Goal: Task Accomplishment & Management: Manage account settings

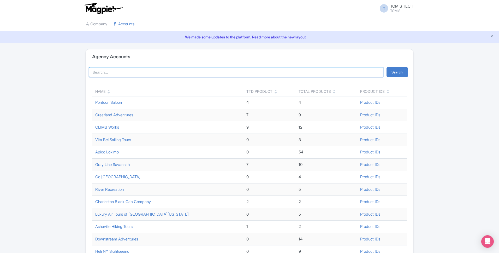
click at [121, 73] on input "search" at bounding box center [236, 72] width 294 height 10
type input "dandyhorse"
click at [405, 68] on button "Search" at bounding box center [397, 72] width 21 height 10
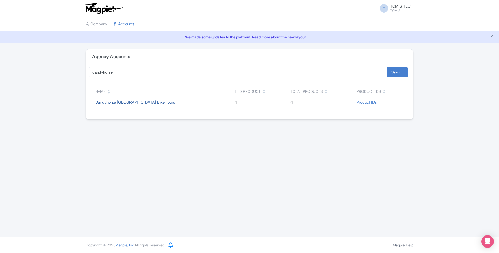
click at [118, 103] on link "Dandyhorse [GEOGRAPHIC_DATA] Bike Tours" at bounding box center [135, 102] width 80 height 5
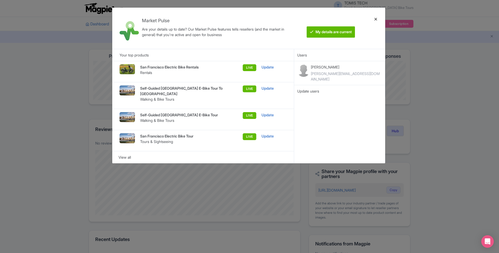
click at [376, 17] on div at bounding box center [376, 28] width 13 height 33
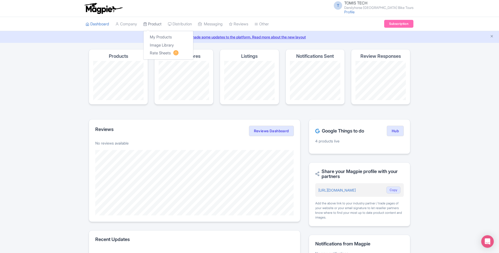
click at [147, 24] on icon at bounding box center [145, 24] width 4 height 4
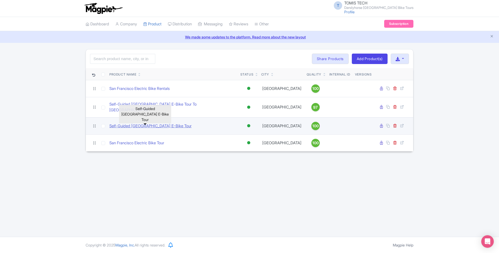
click at [177, 123] on link "Self-Guided [GEOGRAPHIC_DATA] E-Bike Tour" at bounding box center [150, 126] width 82 height 6
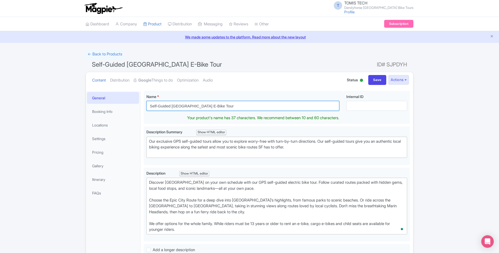
drag, startPoint x: 197, startPoint y: 106, endPoint x: 140, endPoint y: 103, distance: 57.8
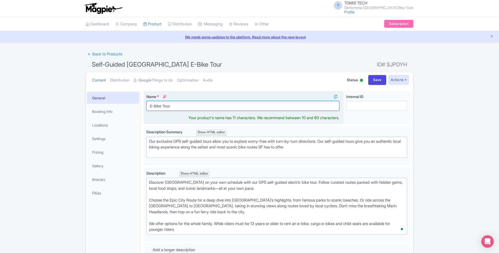
click at [186, 105] on input "E-Bike Tour" at bounding box center [242, 106] width 193 height 10
paste input "Self-Guided San Francisco"
click at [196, 105] on input "E-Bike Tour | Self-Guided San Francisco" at bounding box center [242, 106] width 193 height 10
drag, startPoint x: 173, startPoint y: 105, endPoint x: 171, endPoint y: 105, distance: 2.6
click at [171, 105] on input "E-Bike Tour | Self-Guided San Francisco" at bounding box center [242, 106] width 193 height 10
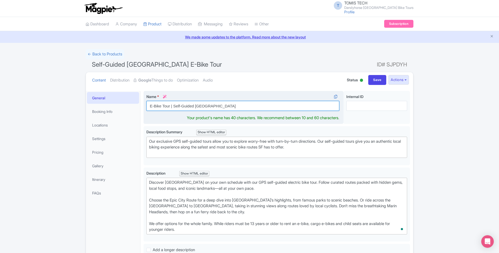
drag, startPoint x: 194, startPoint y: 107, endPoint x: 171, endPoint y: 104, distance: 23.4
click at [171, 104] on input "E-Bike Tour | Self-Guided San Francisco" at bounding box center [242, 106] width 193 height 10
click at [211, 106] on input "E-Bike Tour of San Francisco" at bounding box center [242, 106] width 193 height 10
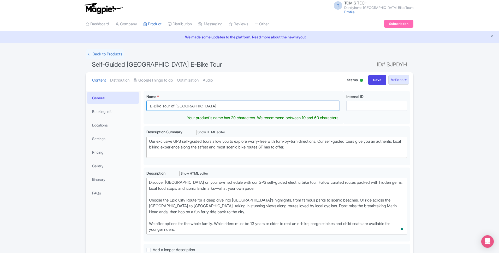
type input "E-Bike Tour of San Francisco"
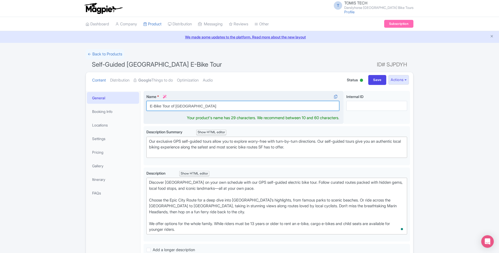
click at [169, 106] on input "E-Bike Tour of San Francisco" at bounding box center [242, 106] width 193 height 10
click at [210, 107] on input "E-Bike Tour of San Francisco" at bounding box center [242, 106] width 193 height 10
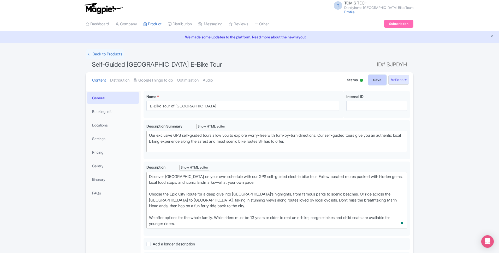
click at [380, 81] on input "Save" at bounding box center [377, 80] width 18 height 10
type input "Saving..."
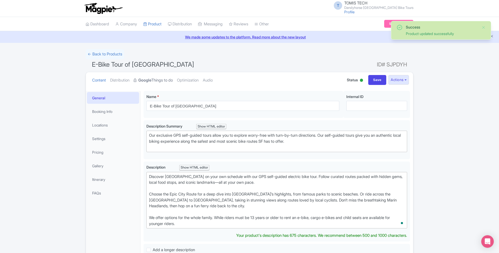
click at [157, 80] on link "Google Things to do" at bounding box center [153, 80] width 39 height 16
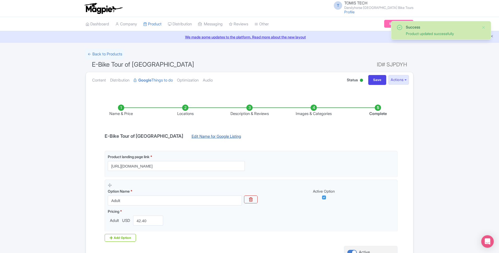
click at [207, 135] on link "Edit Name for Google Listing" at bounding box center [216, 137] width 60 height 8
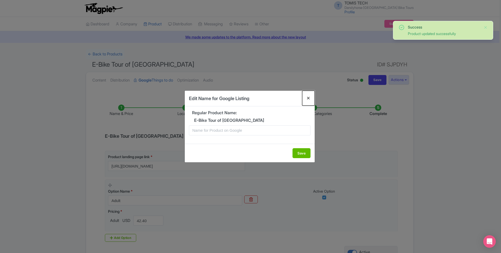
click at [308, 98] on button "Close" at bounding box center [308, 98] width 13 height 15
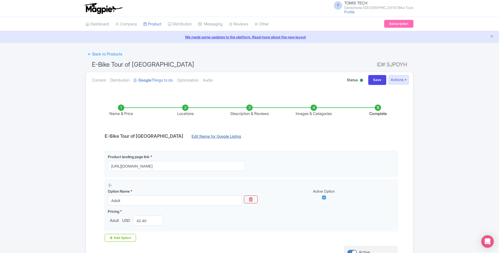
click at [190, 138] on link "Edit Name for Google Listing" at bounding box center [216, 137] width 60 height 8
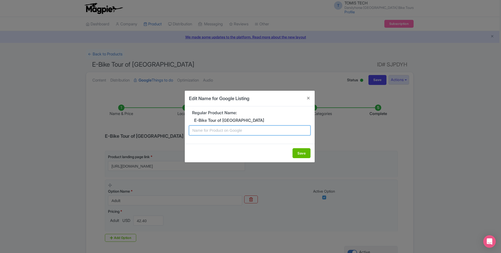
click at [277, 130] on input "text" at bounding box center [250, 130] width 122 height 10
click at [307, 102] on button "Close" at bounding box center [308, 98] width 13 height 15
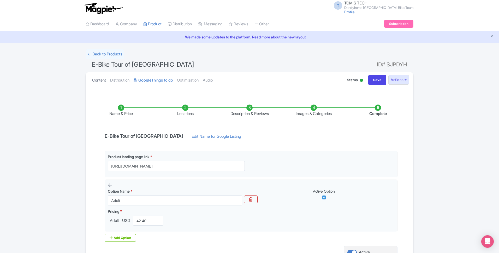
click at [94, 80] on link "Content" at bounding box center [99, 80] width 14 height 16
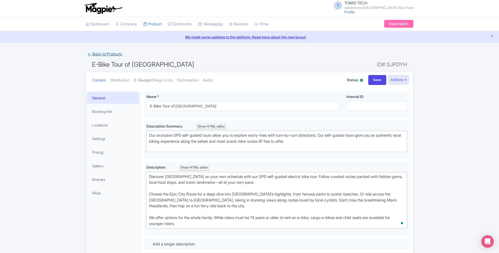
click at [99, 50] on link "← Back to Products" at bounding box center [105, 54] width 39 height 10
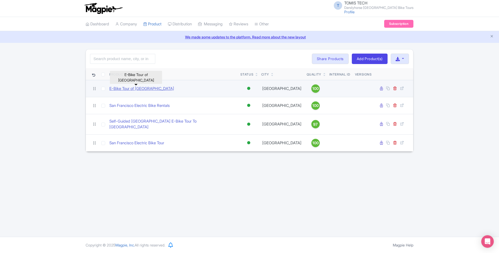
click at [155, 90] on link "E-Bike Tour of [GEOGRAPHIC_DATA]" at bounding box center [141, 89] width 65 height 6
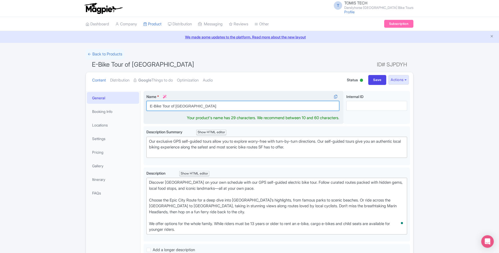
click at [209, 104] on input "E-Bike Tour of San Francisco" at bounding box center [242, 106] width 193 height 10
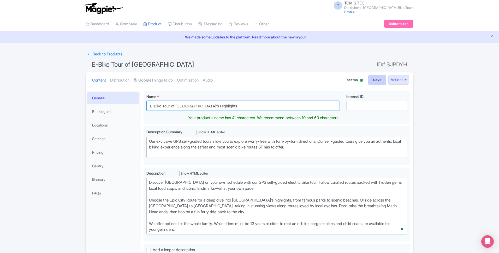
type input "E-Bike Tour of [GEOGRAPHIC_DATA]'s Highlights"
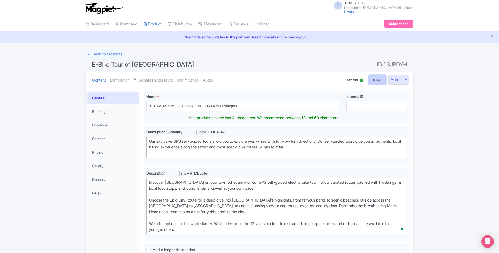
click at [377, 79] on input "Save" at bounding box center [377, 80] width 18 height 10
type input "Saving..."
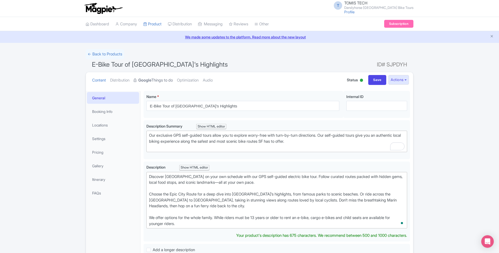
click at [164, 81] on link "Google Things to do" at bounding box center [153, 80] width 39 height 16
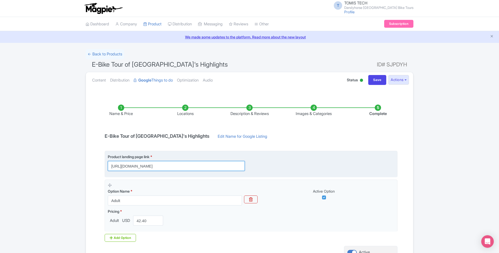
click at [182, 163] on input "[URL][DOMAIN_NAME]" at bounding box center [176, 166] width 137 height 10
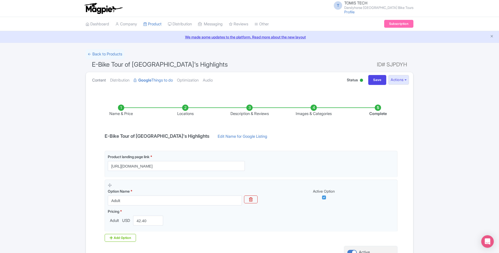
click at [104, 80] on link "Content" at bounding box center [99, 80] width 14 height 16
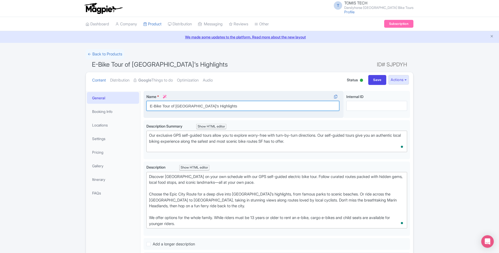
click at [185, 107] on input "E-Bike Tour of San Francisco's Highlights" at bounding box center [242, 106] width 193 height 10
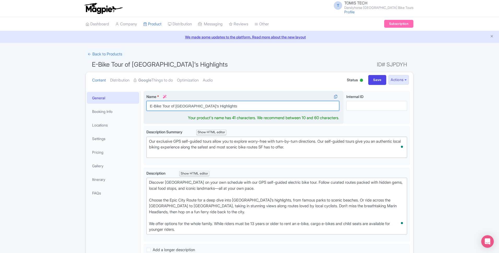
click at [185, 107] on input "E-Bike Tour of San Francisco's Highlights" at bounding box center [242, 106] width 193 height 10
click at [209, 105] on input "E-Bike Tour of San Francisco's Highlights" at bounding box center [242, 106] width 193 height 10
drag, startPoint x: 193, startPoint y: 107, endPoint x: 163, endPoint y: 107, distance: 30.5
click at [163, 107] on input "E-Bike Tour of San Francisco's Highlights" at bounding box center [242, 106] width 193 height 10
click at [199, 107] on input "E-Bike Rental in San Francisco" at bounding box center [242, 106] width 193 height 10
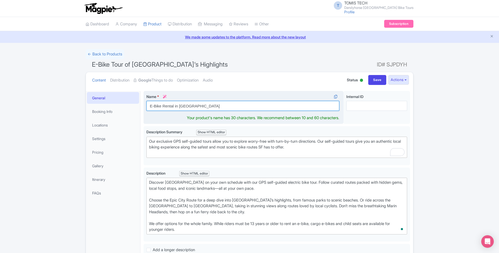
click at [200, 107] on input "E-Bike Rental in San Francisco" at bounding box center [242, 106] width 193 height 10
type input "E-Bike Rental in San Francisco"
click at [209, 106] on input "E-Bike Rental in San Francisco" at bounding box center [242, 106] width 193 height 10
click at [194, 106] on input "E-Bike Rental in San Francisco" at bounding box center [242, 106] width 193 height 10
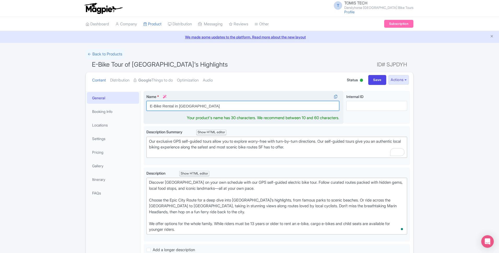
click at [194, 106] on input "E-Bike Rental in San Francisco" at bounding box center [242, 106] width 193 height 10
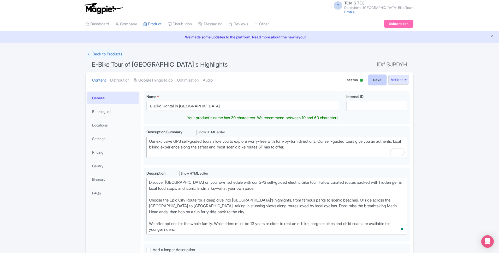
click at [380, 76] on input "Save" at bounding box center [377, 80] width 18 height 10
type input "Saving..."
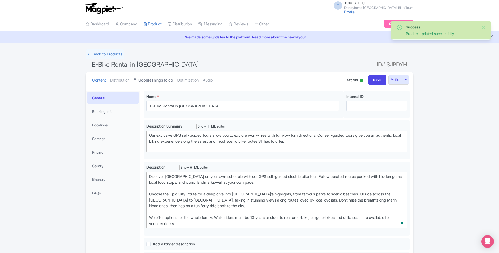
click at [162, 80] on link "Google Things to do" at bounding box center [153, 80] width 39 height 16
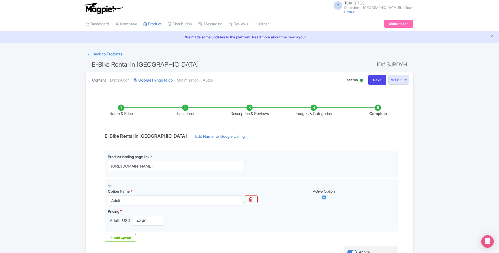
click at [99, 79] on link "Content" at bounding box center [99, 80] width 14 height 16
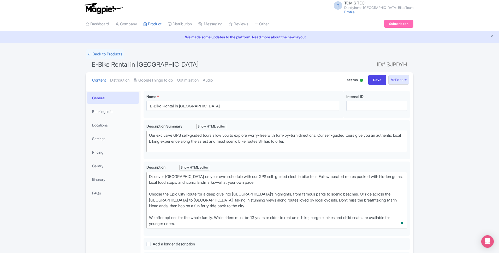
drag, startPoint x: 116, startPoint y: 53, endPoint x: 129, endPoint y: 68, distance: 19.6
click at [116, 53] on link "← Back to Products" at bounding box center [105, 54] width 39 height 10
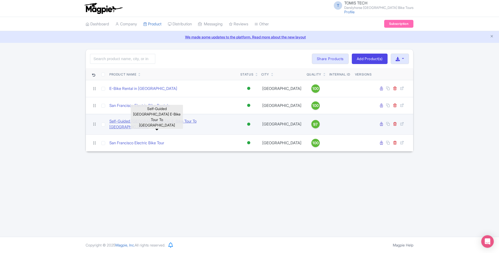
click at [199, 123] on link "Self-Guided [GEOGRAPHIC_DATA] E-Bike Tour To [GEOGRAPHIC_DATA]" at bounding box center [172, 124] width 127 height 12
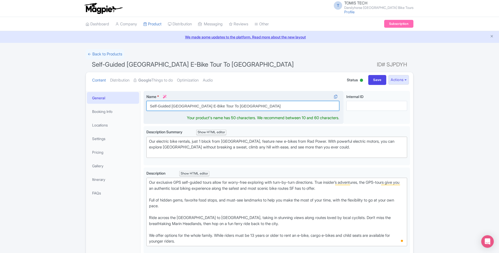
click at [221, 104] on input "Self-Guided [GEOGRAPHIC_DATA] E-Bike Tour To [GEOGRAPHIC_DATA]" at bounding box center [242, 106] width 193 height 10
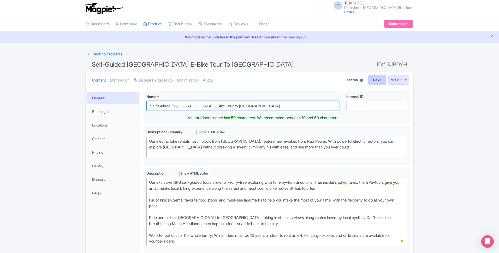
type input "Self-Guided [GEOGRAPHIC_DATA] E-Bike Tour to [GEOGRAPHIC_DATA]"
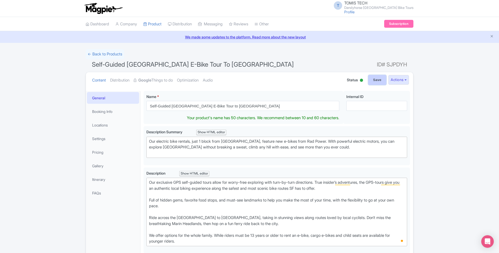
click at [368, 78] on input "Save" at bounding box center [377, 80] width 18 height 10
type input "Saving..."
